Goal: Find specific page/section: Find specific page/section

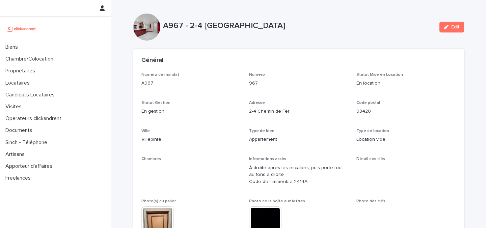
click at [20, 31] on img at bounding box center [21, 29] width 33 height 14
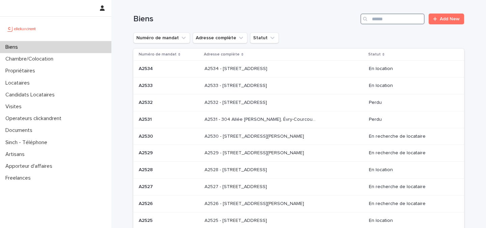
click at [389, 16] on input "Search" at bounding box center [393, 19] width 64 height 11
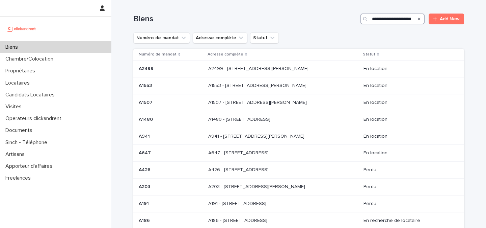
scroll to position [0, 8]
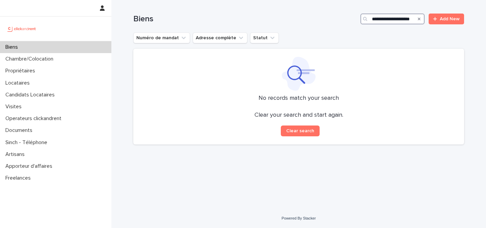
scroll to position [0, 7]
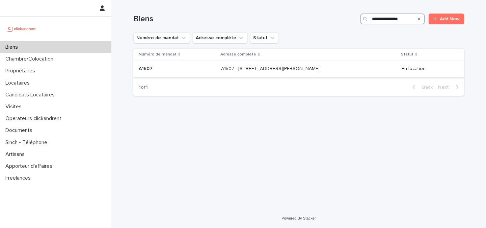
type input "**********"
click at [321, 71] on p "A1507 - [STREET_ADDRESS][PERSON_NAME]" at bounding box center [271, 68] width 100 height 7
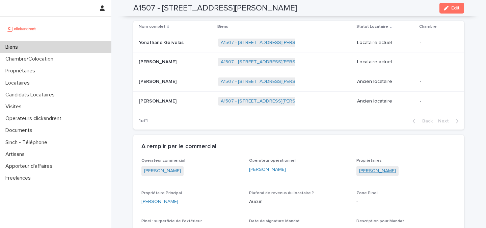
scroll to position [266, 0]
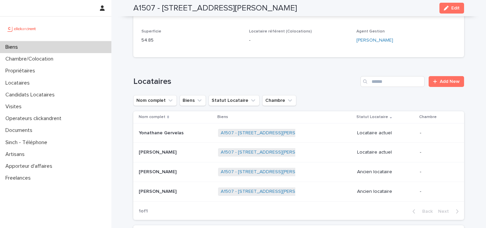
click at [194, 135] on p at bounding box center [176, 133] width 74 height 6
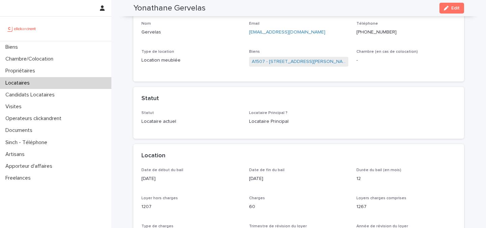
scroll to position [21, 0]
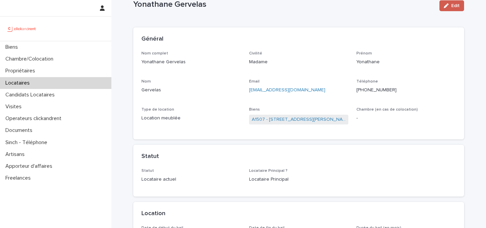
click at [451, 6] on div "button" at bounding box center [447, 5] width 7 height 5
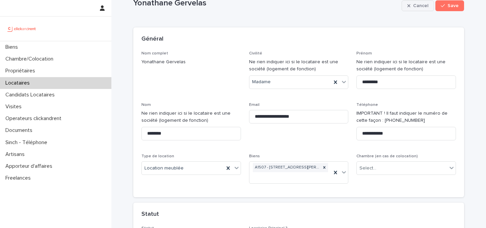
click at [414, 10] on button "Cancel" at bounding box center [418, 5] width 32 height 11
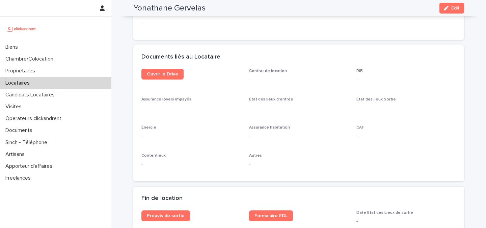
scroll to position [708, 0]
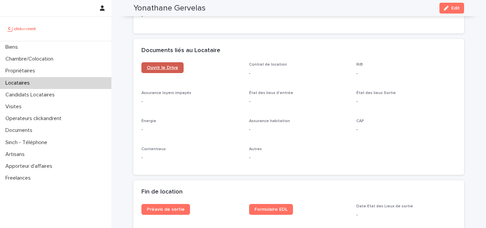
click at [177, 72] on link "Ouvrir le Drive" at bounding box center [162, 67] width 42 height 11
click at [179, 10] on h2 "Yonathane Gervelas" at bounding box center [169, 8] width 72 height 10
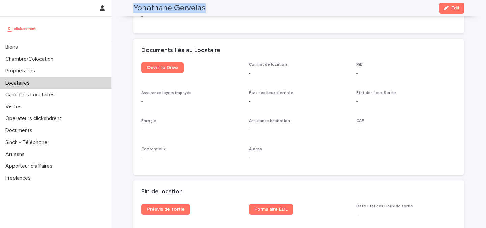
click at [179, 10] on h2 "Yonathane Gervelas" at bounding box center [169, 8] width 72 height 10
copy div "Yonathane Gervelas Edit"
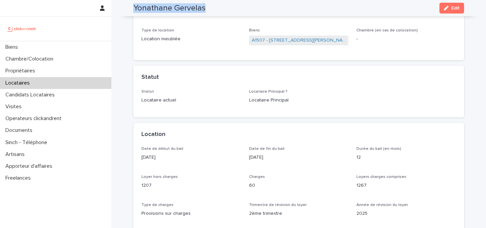
scroll to position [0, 0]
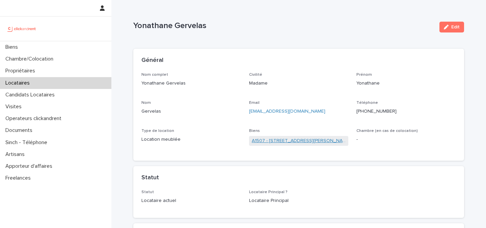
click at [263, 139] on link "A1507 - [STREET_ADDRESS][PERSON_NAME]" at bounding box center [299, 140] width 94 height 7
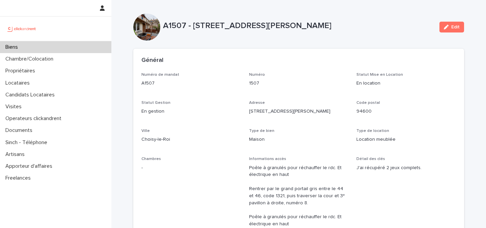
click at [210, 26] on p "A1507 - [STREET_ADDRESS][PERSON_NAME]" at bounding box center [298, 26] width 271 height 10
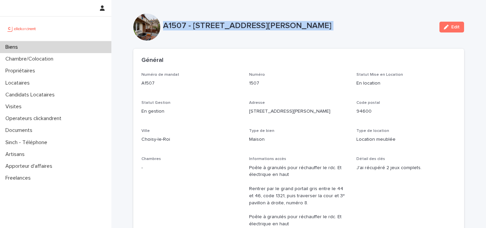
click at [210, 26] on p "A1507 - [STREET_ADDRESS][PERSON_NAME]" at bounding box center [298, 26] width 271 height 10
copy div "A1507 - [STREET_ADDRESS][PERSON_NAME] Edit Sorry, there was an error saving you…"
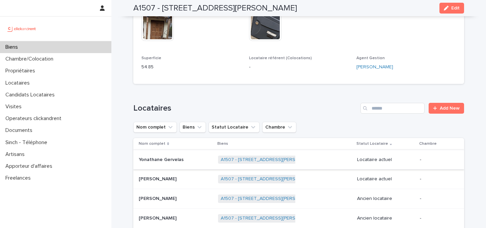
scroll to position [242, 0]
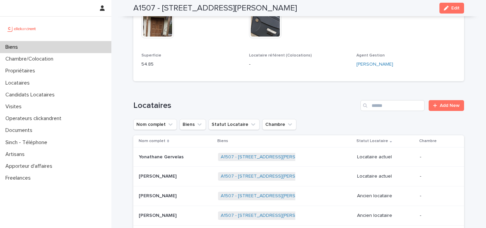
click at [198, 154] on p at bounding box center [176, 157] width 74 height 6
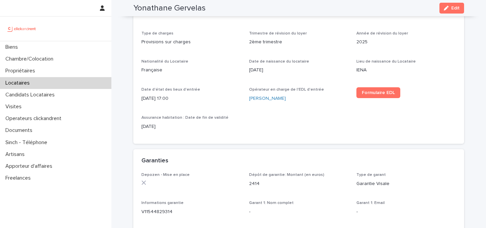
scroll to position [271, 0]
